Goal: Transaction & Acquisition: Purchase product/service

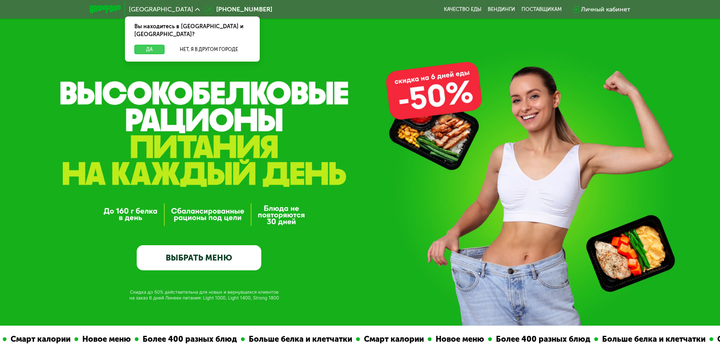
click at [151, 45] on button "Да" at bounding box center [149, 49] width 30 height 9
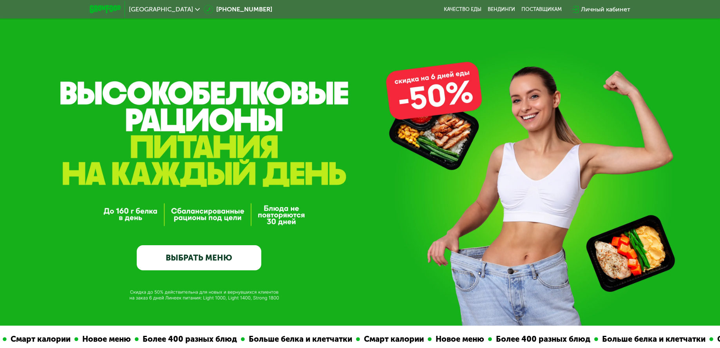
click at [448, 106] on div "GrowFood — доставка правильного питания ВЫБРАТЬ МЕНЮ" at bounding box center [360, 162] width 720 height 325
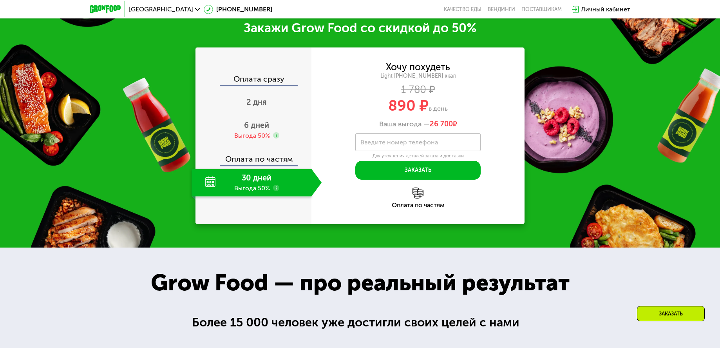
scroll to position [1019, 0]
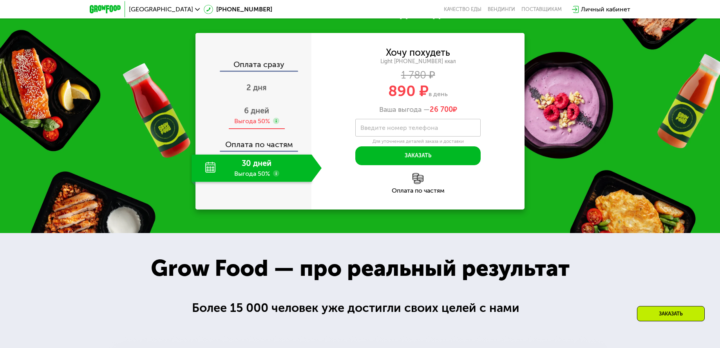
click at [256, 125] on div "Выгода 50%" at bounding box center [252, 121] width 36 height 9
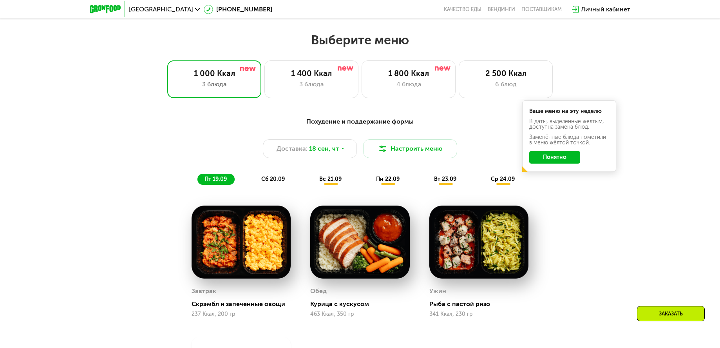
scroll to position [588, 0]
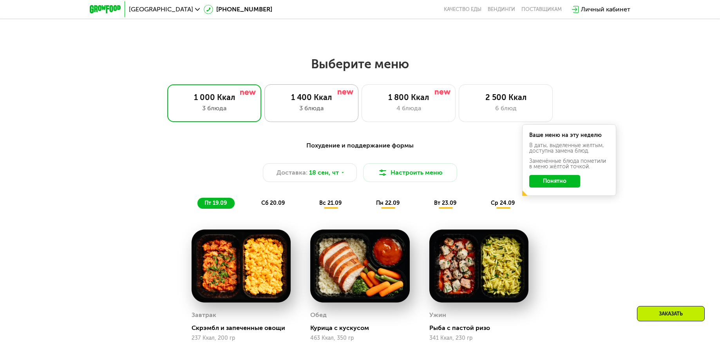
click at [342, 110] on div "3 блюда" at bounding box center [312, 107] width 78 height 9
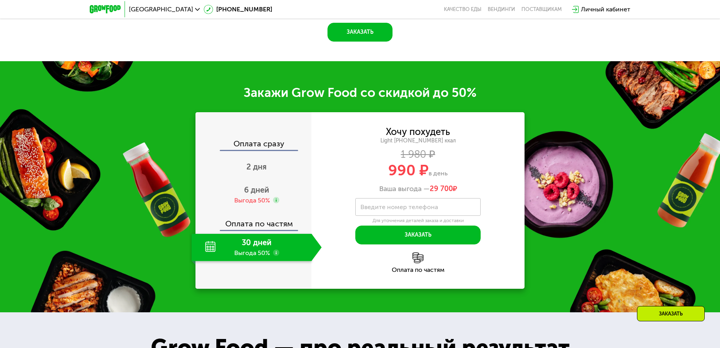
scroll to position [941, 0]
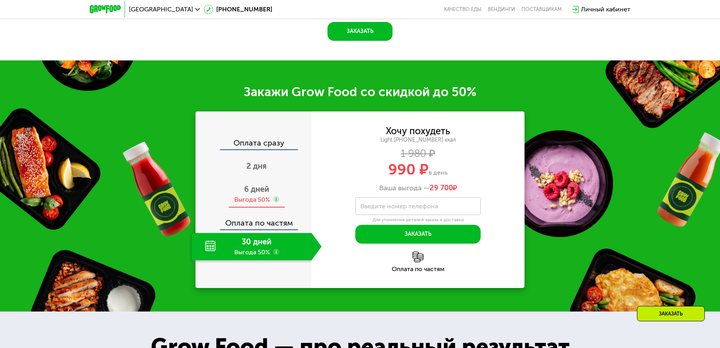
click at [253, 194] on span "6 дней" at bounding box center [256, 188] width 25 height 9
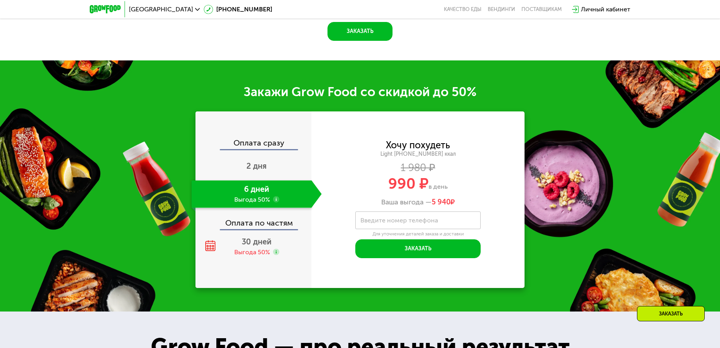
click at [276, 202] on use at bounding box center [276, 199] width 6 height 6
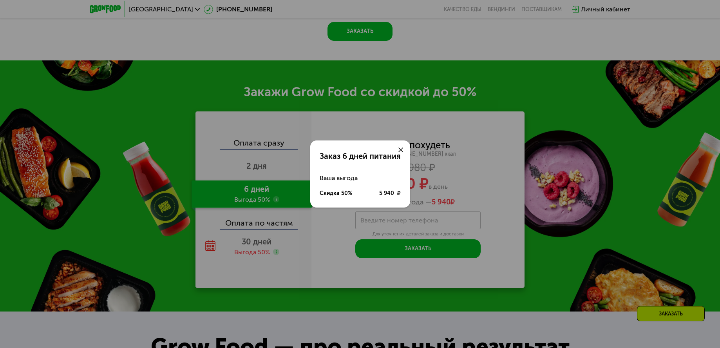
click at [401, 151] on icon at bounding box center [401, 149] width 5 height 5
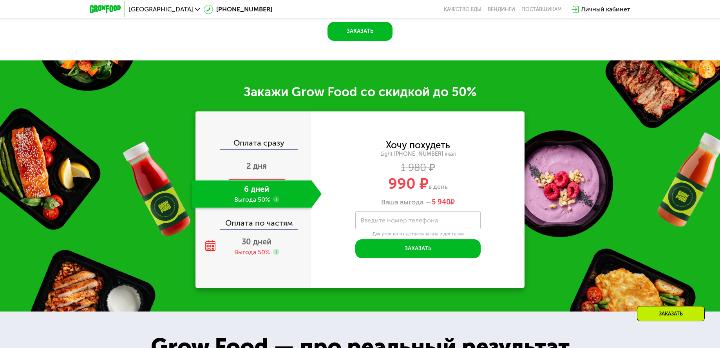
click at [270, 180] on div "2 дня" at bounding box center [257, 166] width 130 height 27
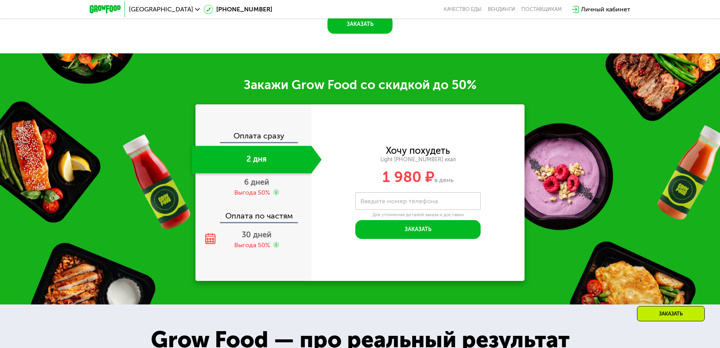
scroll to position [980, 0]
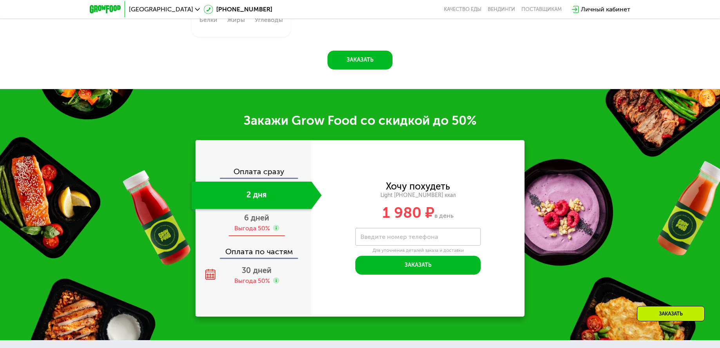
click at [271, 228] on div "Выгода 50%" at bounding box center [256, 228] width 45 height 9
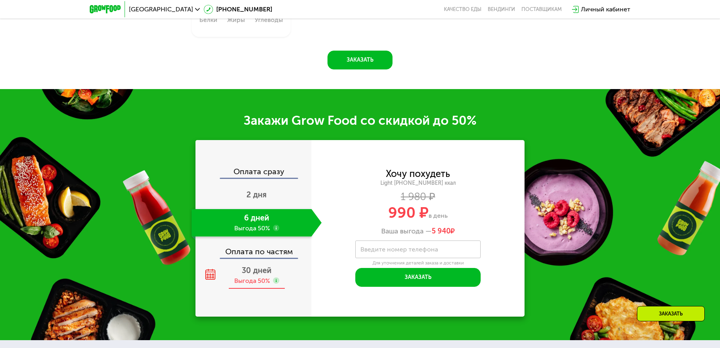
click at [259, 279] on div "Выгода 50%" at bounding box center [252, 280] width 36 height 9
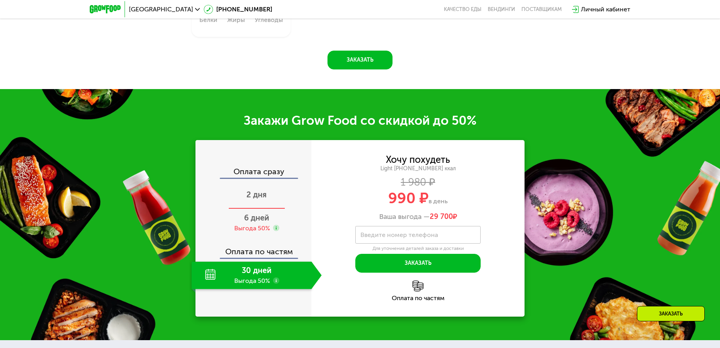
click at [261, 197] on span "2 дня" at bounding box center [256, 194] width 20 height 9
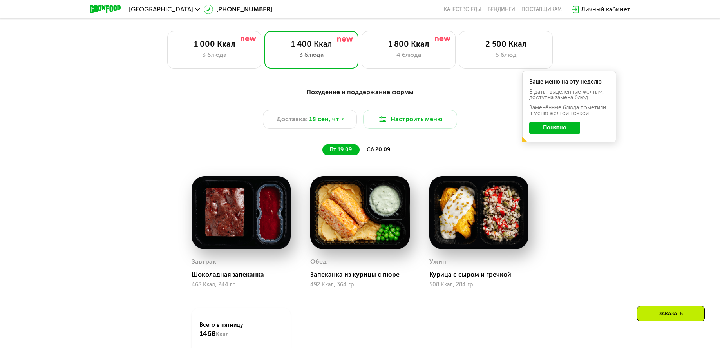
scroll to position [627, 0]
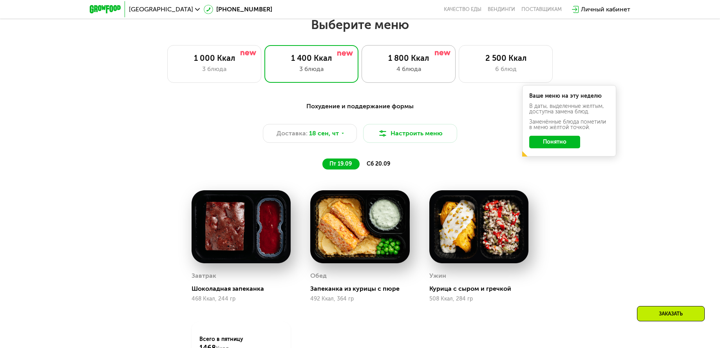
click at [390, 69] on div "4 блюда" at bounding box center [409, 68] width 78 height 9
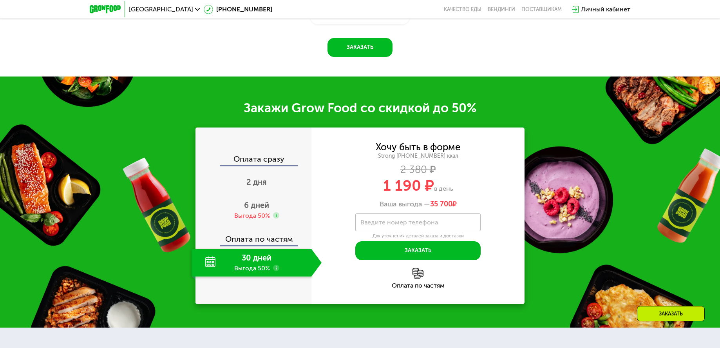
scroll to position [1058, 0]
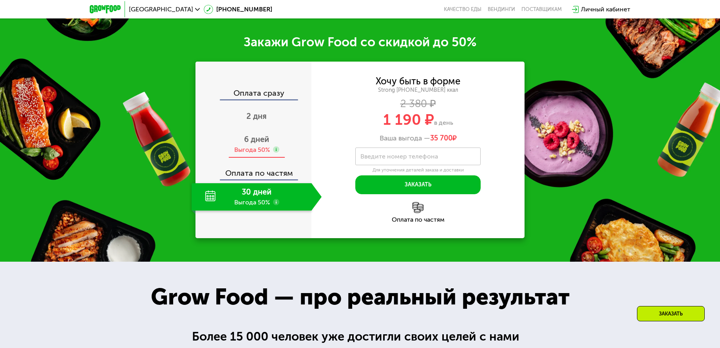
click at [256, 144] on span "6 дней" at bounding box center [256, 138] width 25 height 9
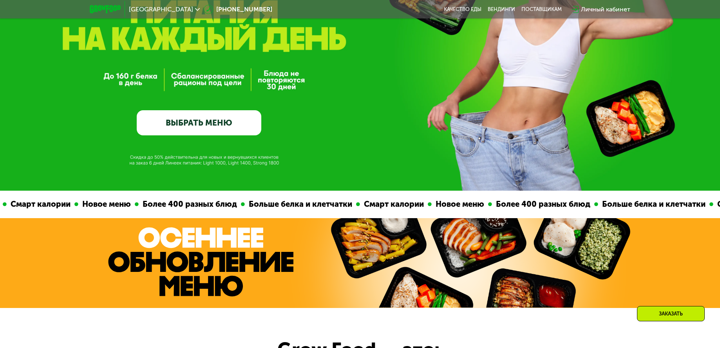
scroll to position [118, 0]
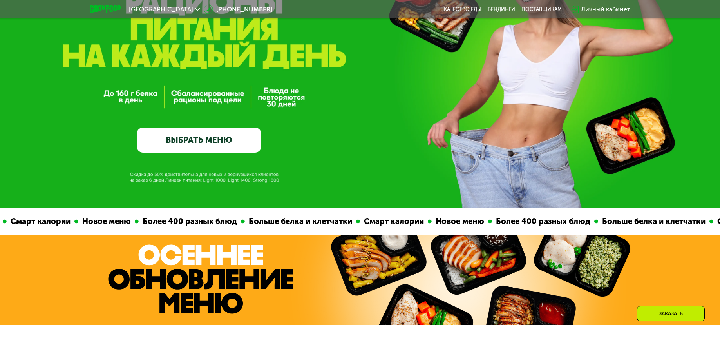
click at [203, 152] on link "ВЫБРАТЬ МЕНЮ" at bounding box center [199, 139] width 125 height 25
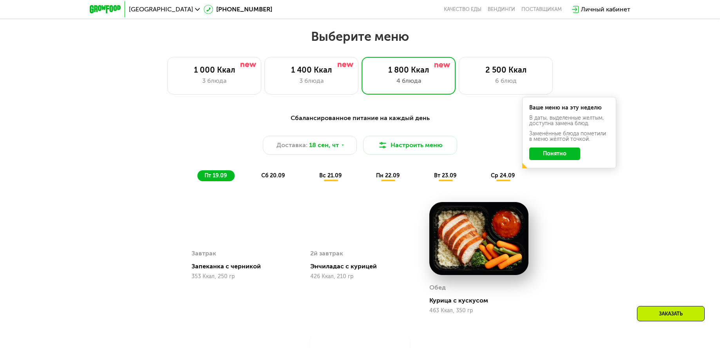
scroll to position [628, 0]
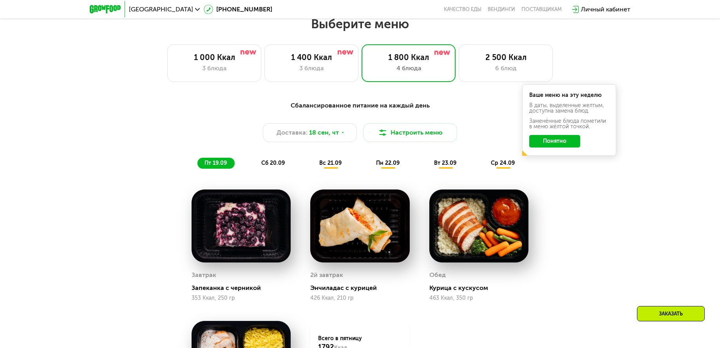
click at [389, 165] on span "пн 22.09" at bounding box center [388, 162] width 24 height 7
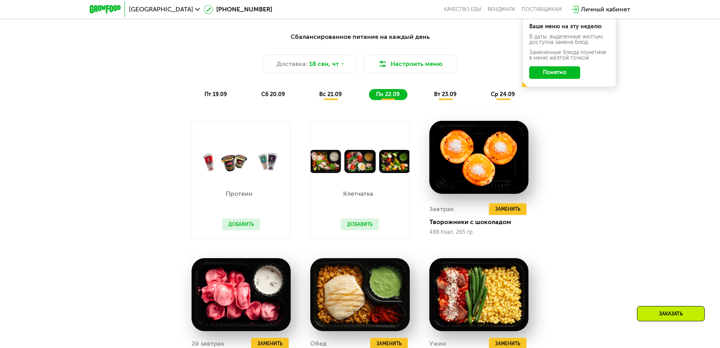
scroll to position [785, 0]
